Goal: Transaction & Acquisition: Purchase product/service

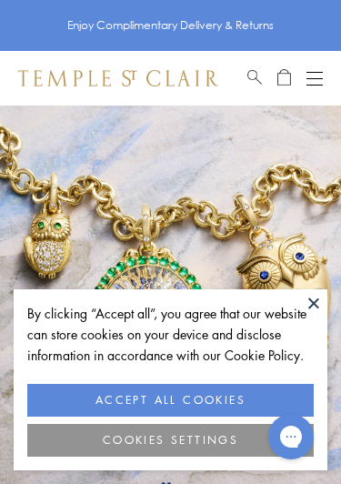
click at [208, 400] on button "ACCEPT ALL COOKIES" at bounding box center [170, 400] width 286 height 33
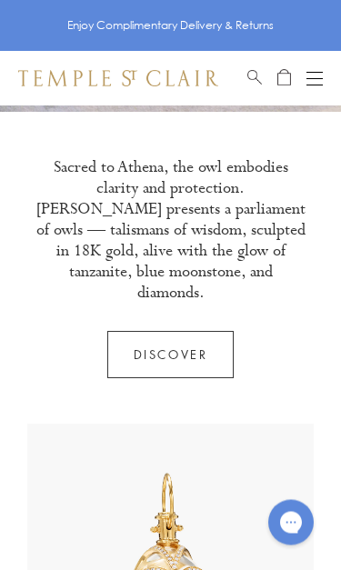
scroll to position [448, 0]
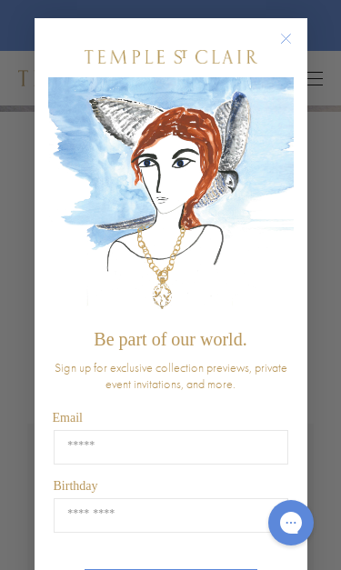
click at [282, 48] on circle "Close dialog" at bounding box center [286, 39] width 22 height 22
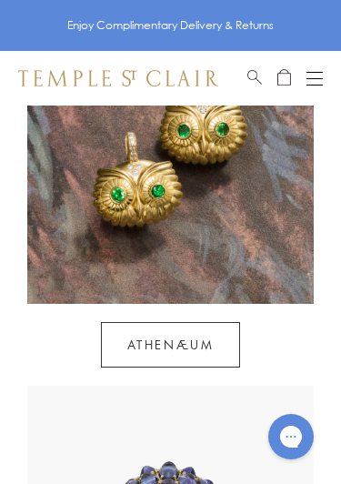
scroll to position [1584, 0]
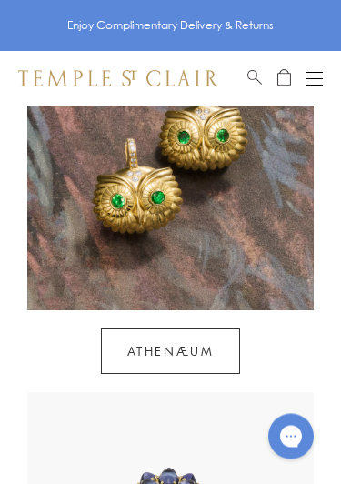
click at [135, 329] on link "Athenæum" at bounding box center [171, 351] width 140 height 45
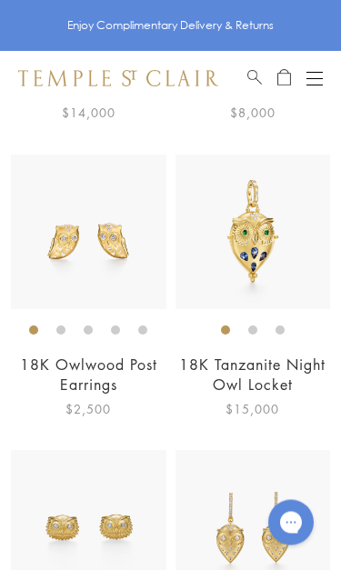
scroll to position [2073, 0]
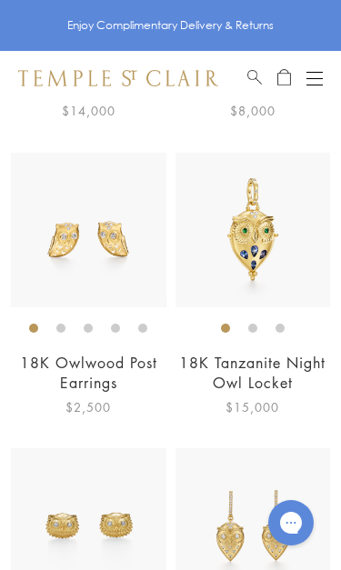
click at [69, 224] on img at bounding box center [89, 231] width 156 height 156
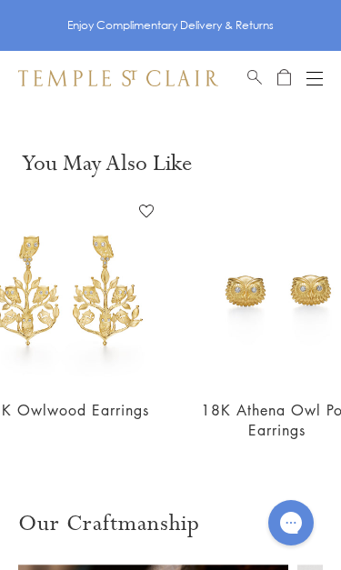
scroll to position [0, 58]
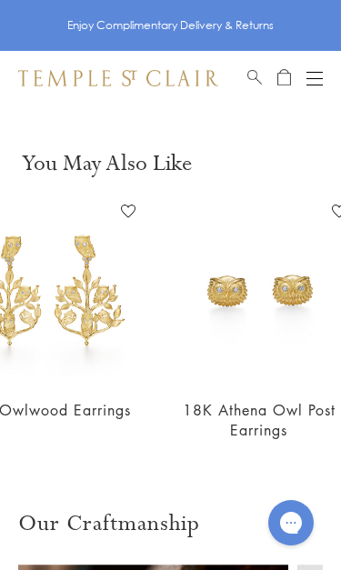
click at [237, 293] on img at bounding box center [260, 291] width 190 height 190
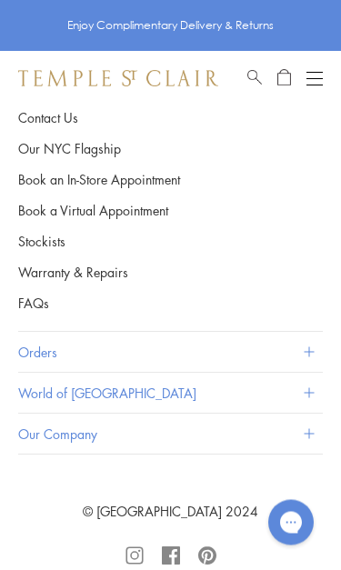
scroll to position [1980, 0]
